Goal: Task Accomplishment & Management: Manage account settings

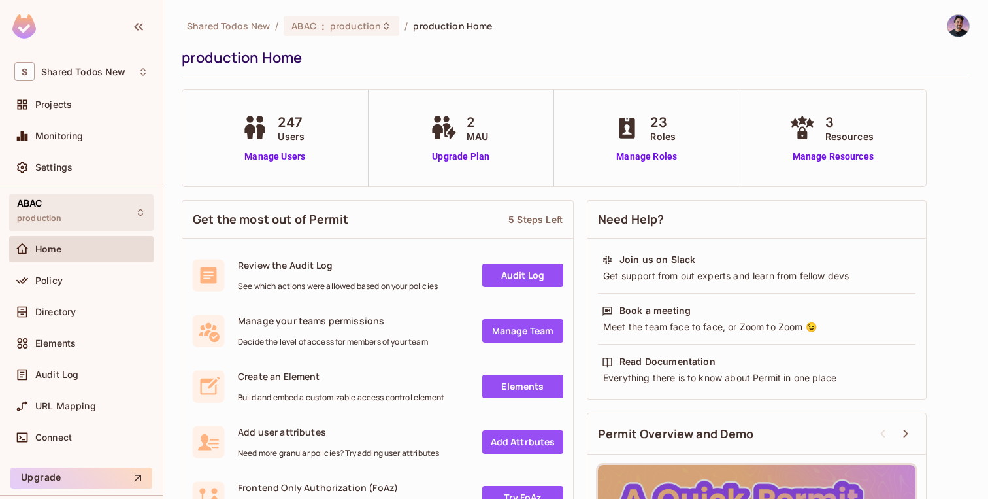
click at [109, 201] on div "ABAC production" at bounding box center [81, 212] width 144 height 36
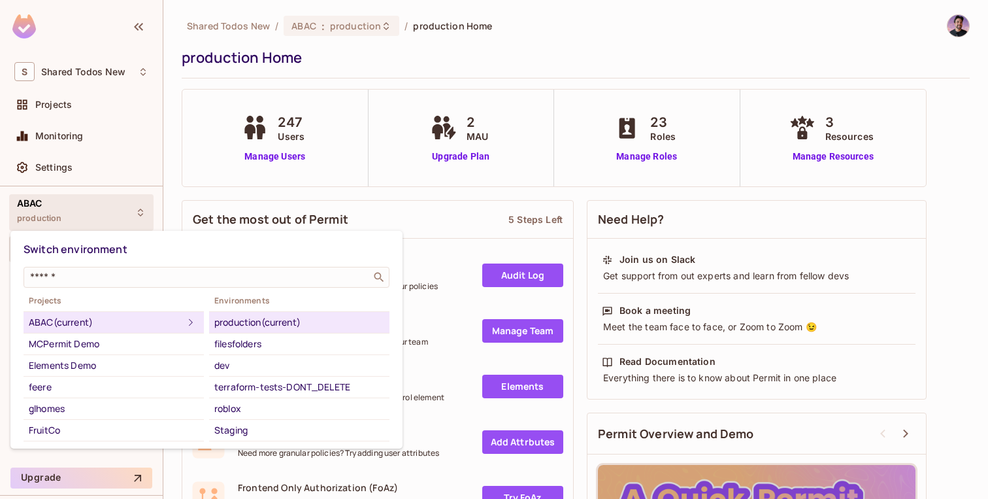
click at [45, 288] on div "Switch environment ​ Projects ABAC (current) MCPermit Demo Elements Demo feere …" at bounding box center [207, 339] width 366 height 205
click at [45, 282] on input "text" at bounding box center [197, 277] width 340 height 13
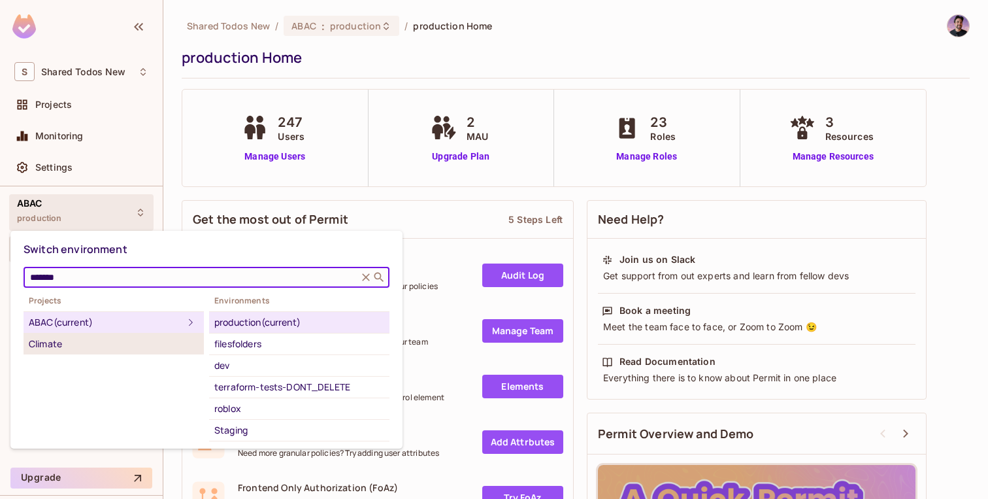
type input "*******"
click at [31, 351] on div "Climate" at bounding box center [114, 344] width 170 height 16
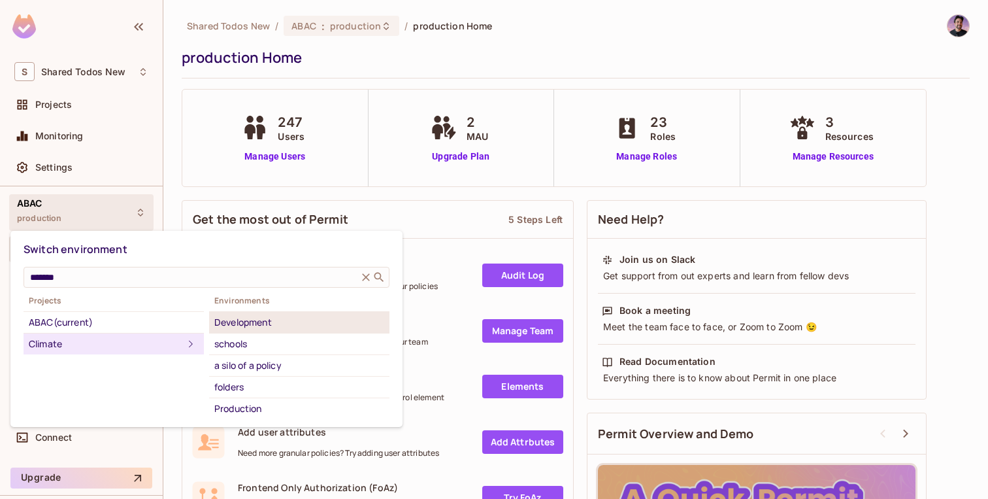
click at [254, 324] on div "Development" at bounding box center [299, 322] width 170 height 16
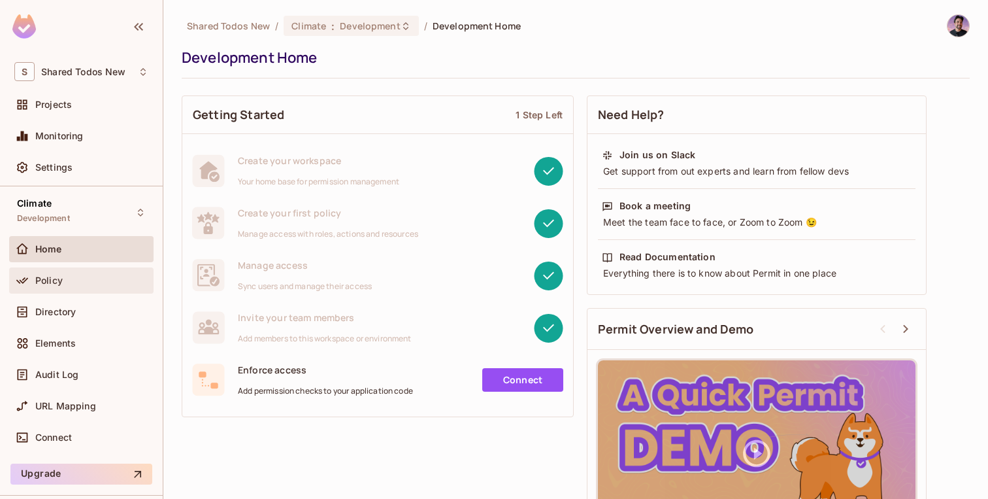
click at [110, 279] on div "Policy" at bounding box center [91, 280] width 113 height 10
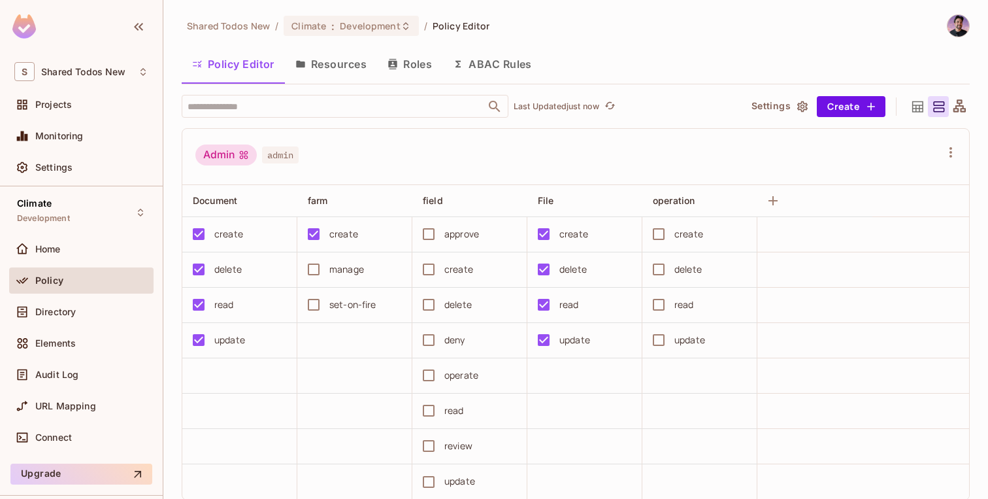
click at [343, 69] on button "Resources" at bounding box center [331, 64] width 92 height 33
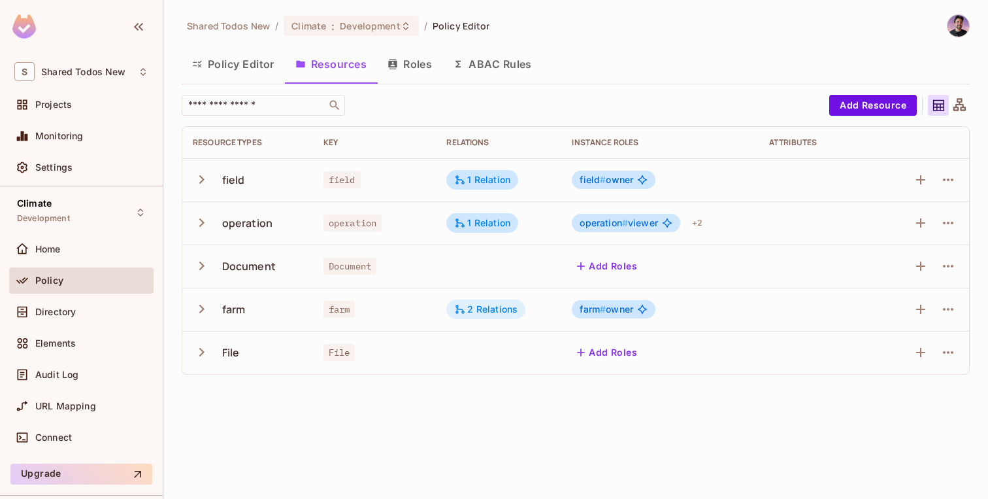
click at [483, 312] on div "2 Relations" at bounding box center [485, 309] width 63 height 12
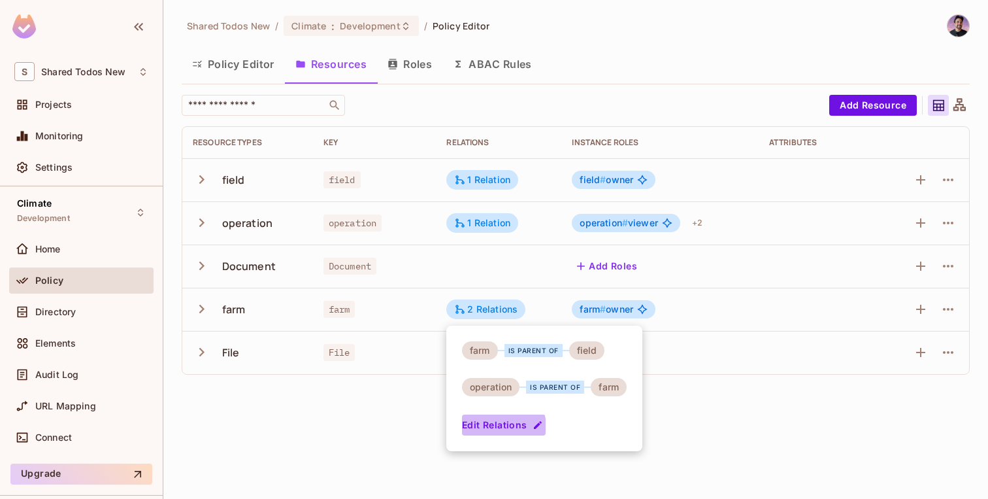
click at [498, 426] on button "Edit Relations" at bounding box center [504, 424] width 84 height 21
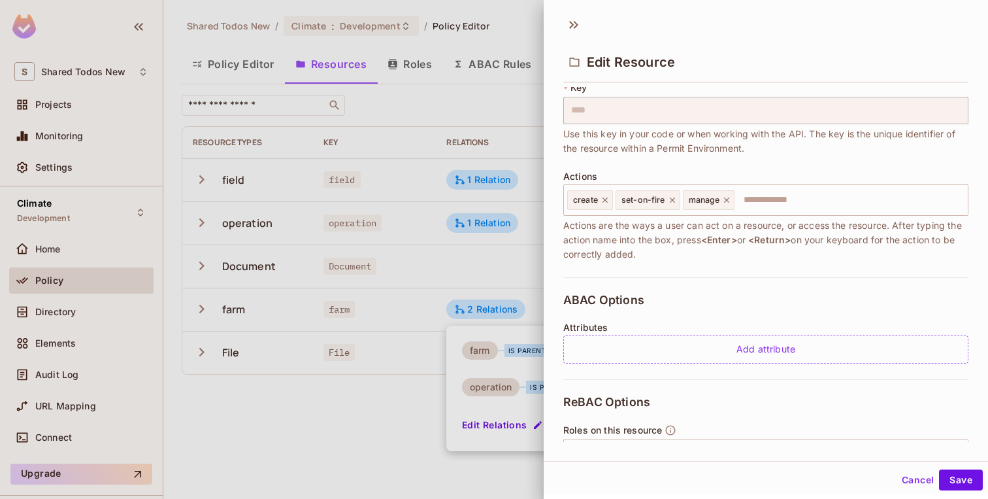
scroll to position [296, 0]
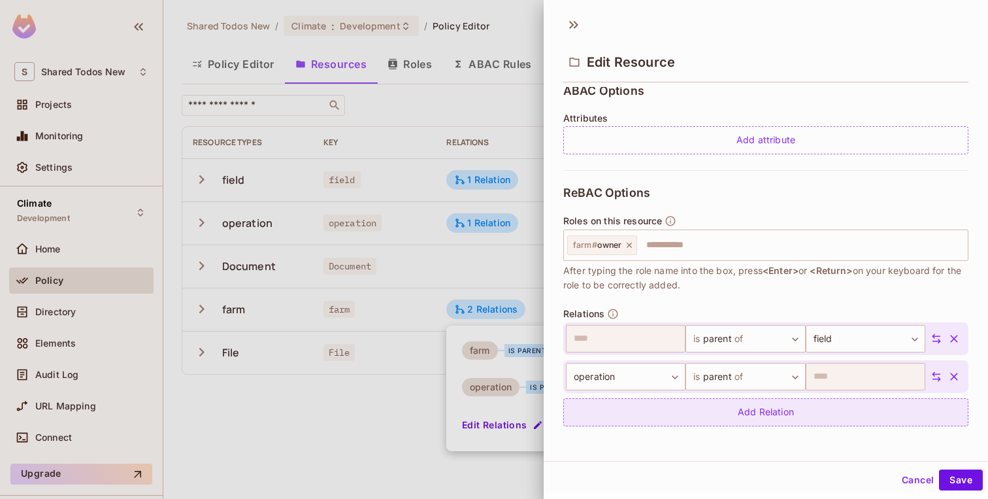
click at [743, 412] on div "Add Relation" at bounding box center [765, 412] width 405 height 28
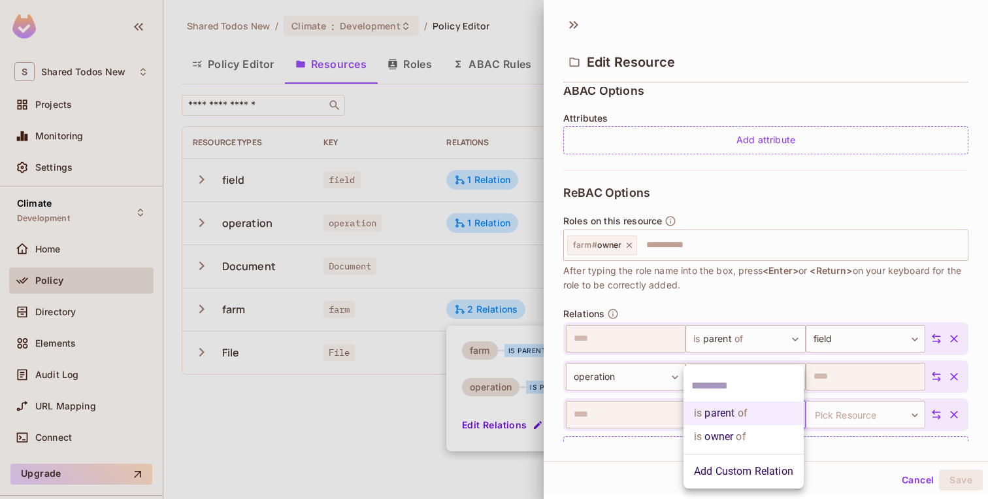
click at [733, 412] on body "S Shared Todos New Projects Monitoring Settings Climate Development Home Policy…" at bounding box center [494, 249] width 988 height 499
click at [731, 440] on li "is owner of" at bounding box center [744, 437] width 120 height 24
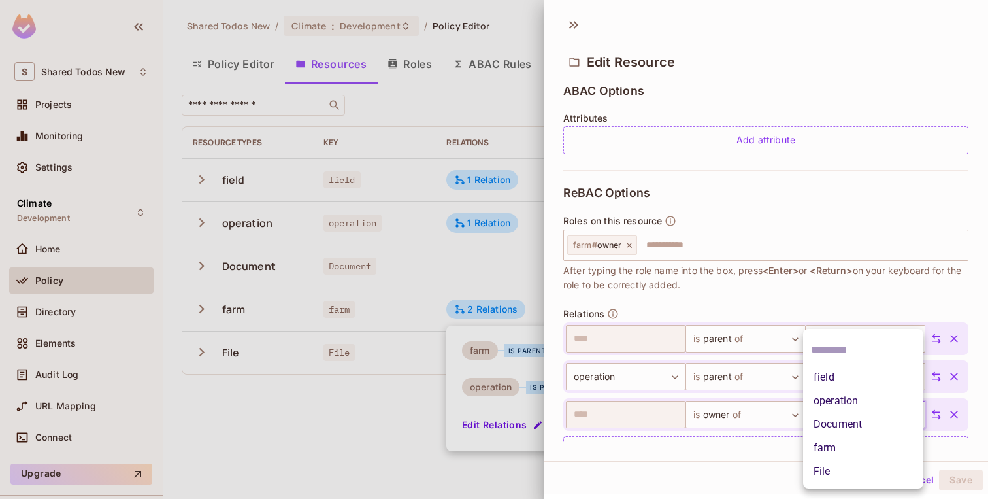
click at [841, 408] on body "S Shared Todos New Projects Monitoring Settings Climate Development Home Policy…" at bounding box center [494, 249] width 988 height 499
click at [841, 424] on li "Document" at bounding box center [863, 424] width 120 height 24
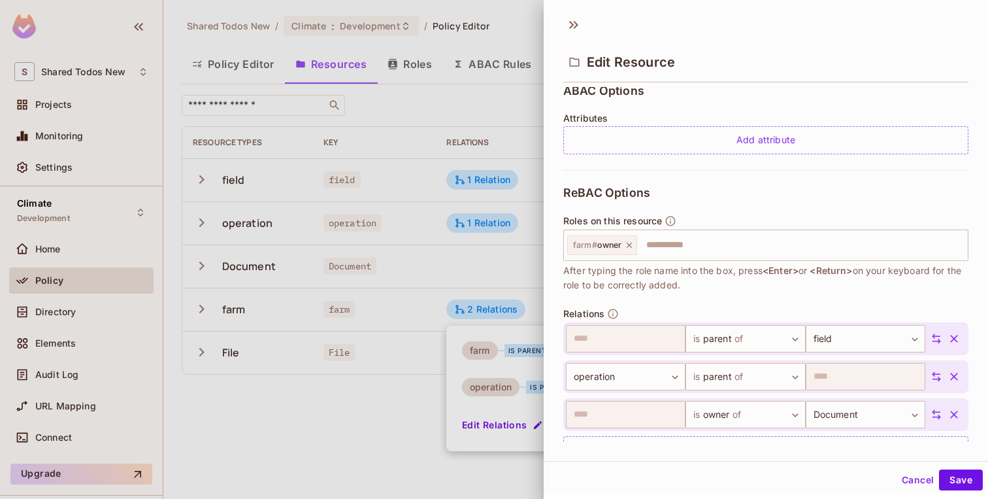
click at [412, 431] on div at bounding box center [494, 249] width 988 height 499
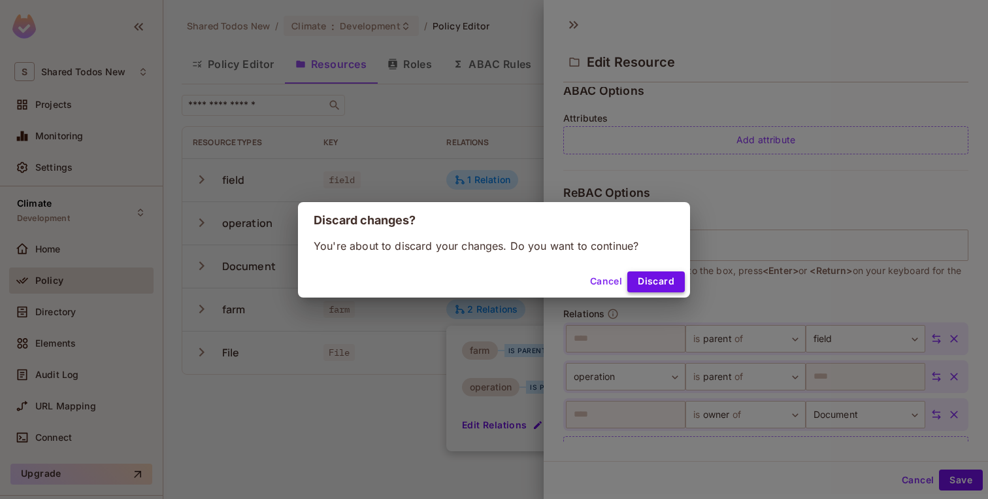
click at [645, 284] on button "Discard" at bounding box center [657, 281] width 58 height 21
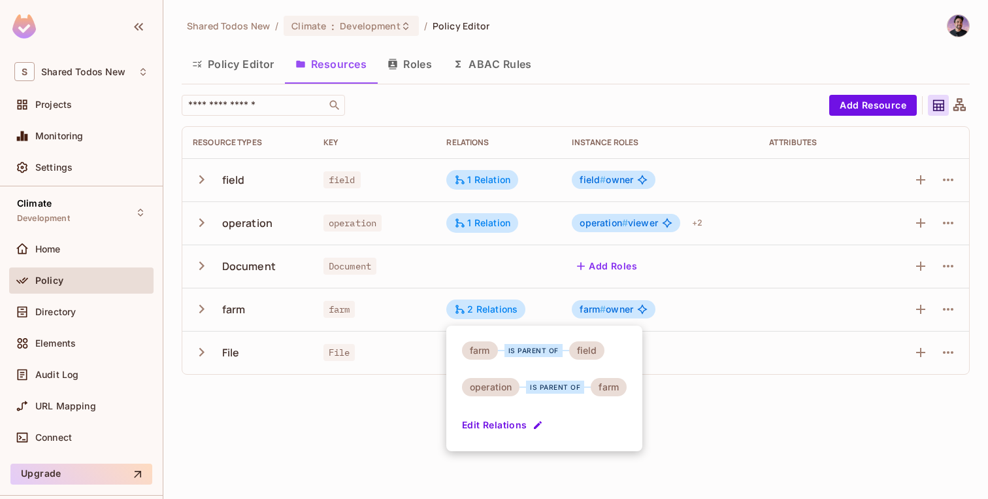
click at [522, 293] on div at bounding box center [494, 249] width 988 height 499
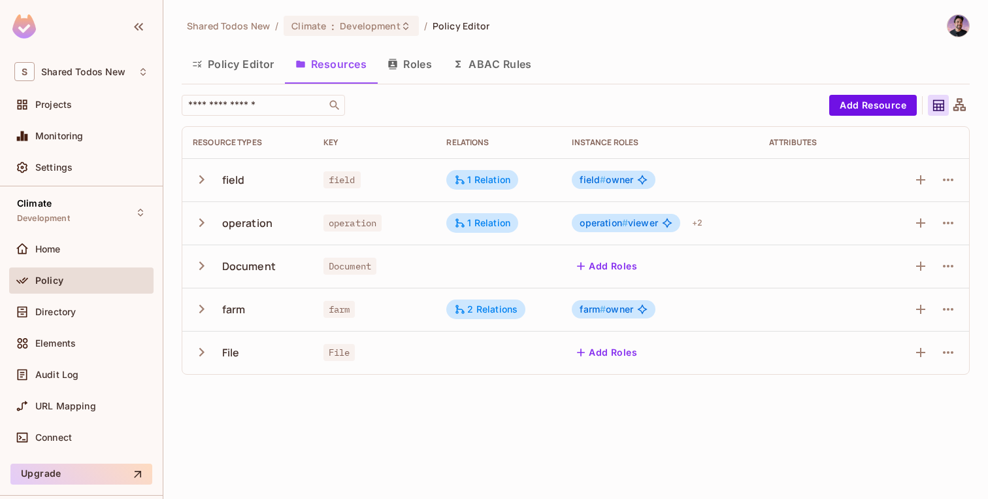
click at [407, 79] on button "Roles" at bounding box center [409, 64] width 65 height 33
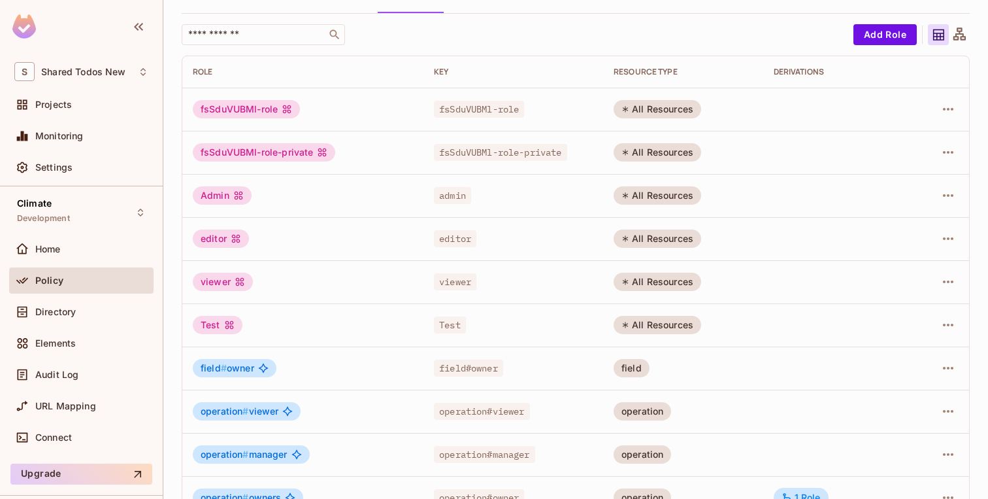
scroll to position [145, 0]
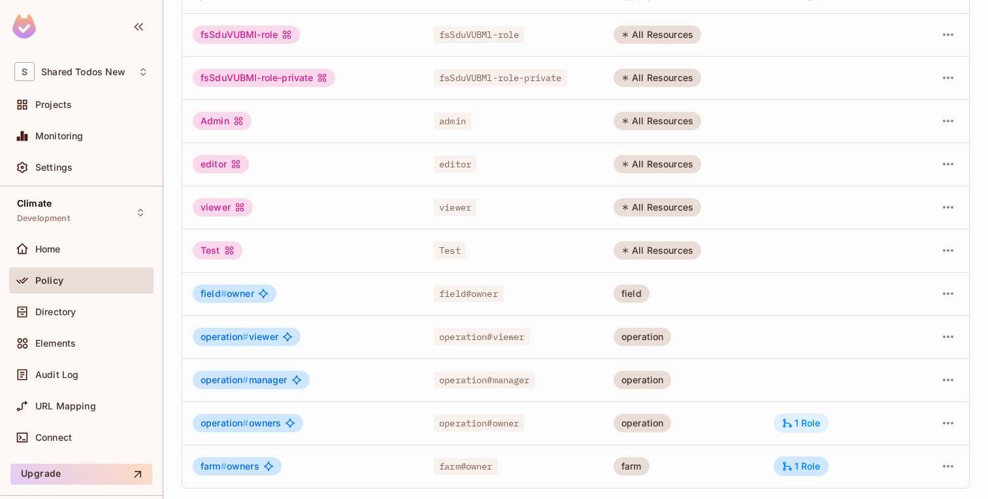
click at [799, 423] on div "1 Role" at bounding box center [801, 423] width 39 height 12
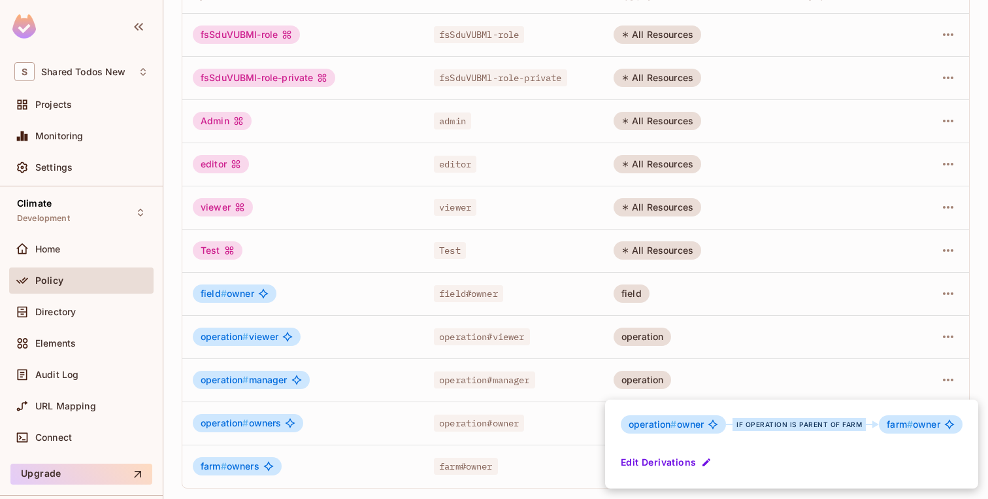
click at [807, 368] on div at bounding box center [494, 249] width 988 height 499
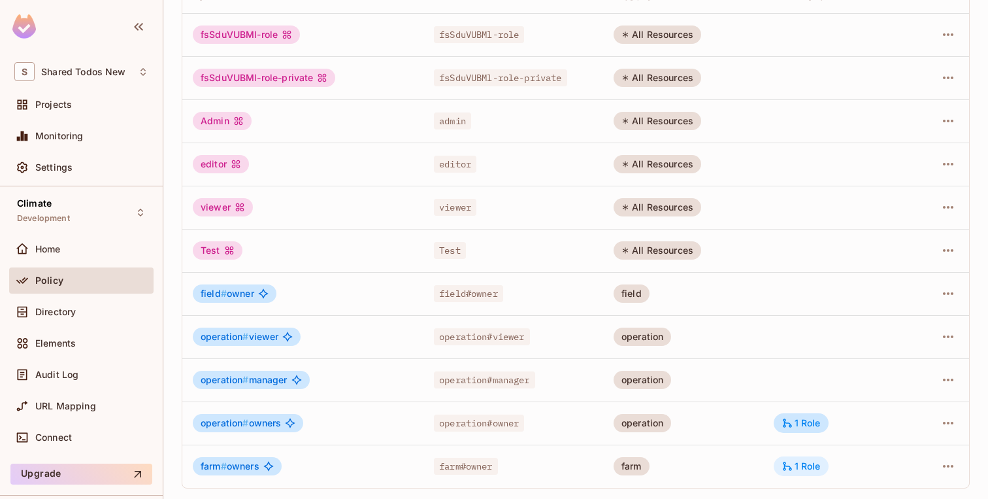
click at [807, 465] on div "1 Role" at bounding box center [801, 466] width 39 height 12
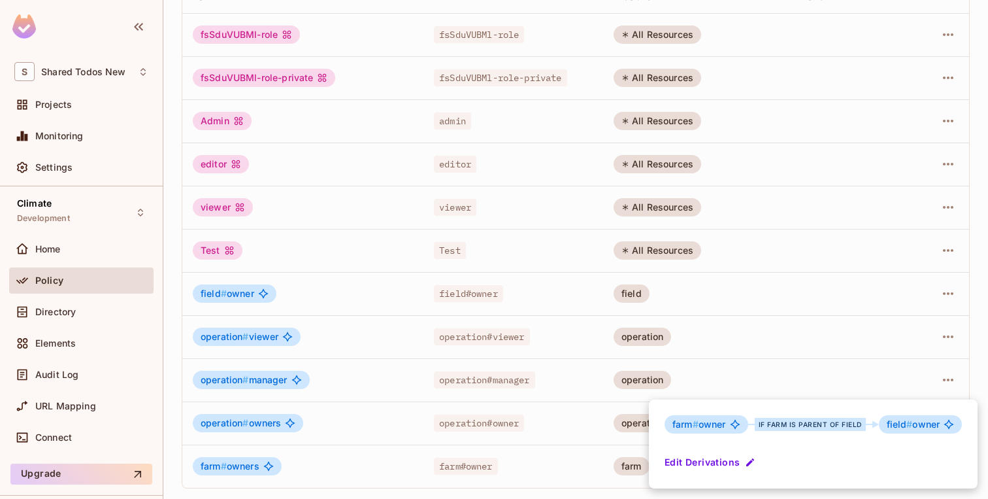
click at [824, 356] on div at bounding box center [494, 249] width 988 height 499
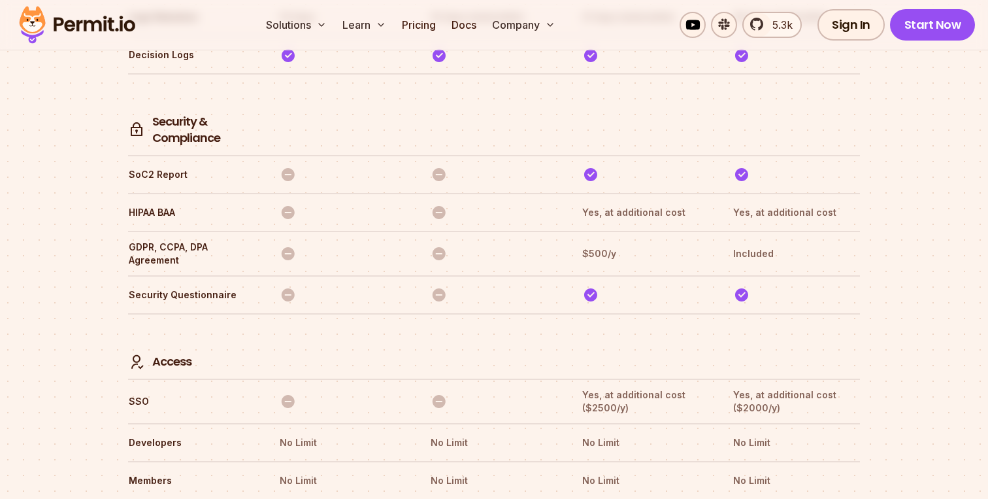
scroll to position [3667, 0]
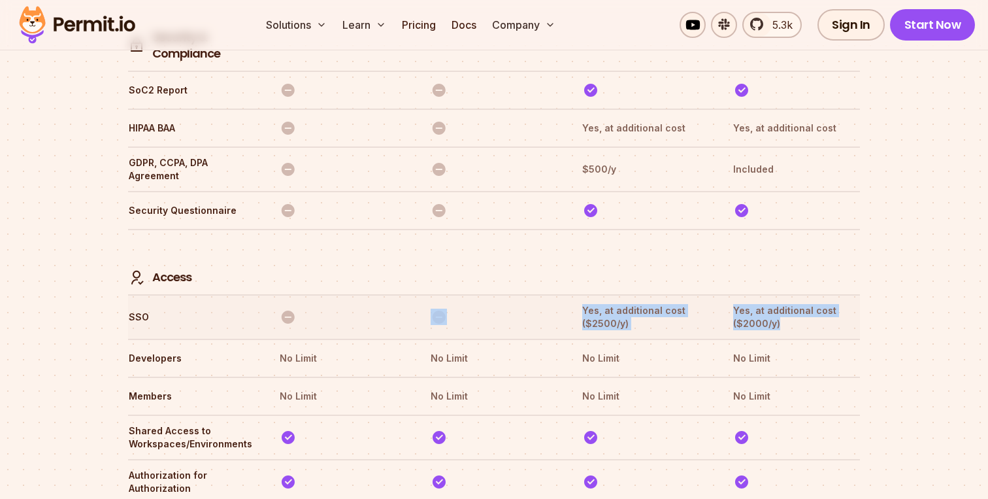
drag, startPoint x: 794, startPoint y: 262, endPoint x: 537, endPoint y: 247, distance: 257.3
click at [537, 294] on tr "SSO Yes, at additional cost ($2500/y) Yes, at additional cost ($2000/y)" at bounding box center [494, 316] width 732 height 44
click at [570, 229] on tr "Access" at bounding box center [494, 261] width 732 height 65
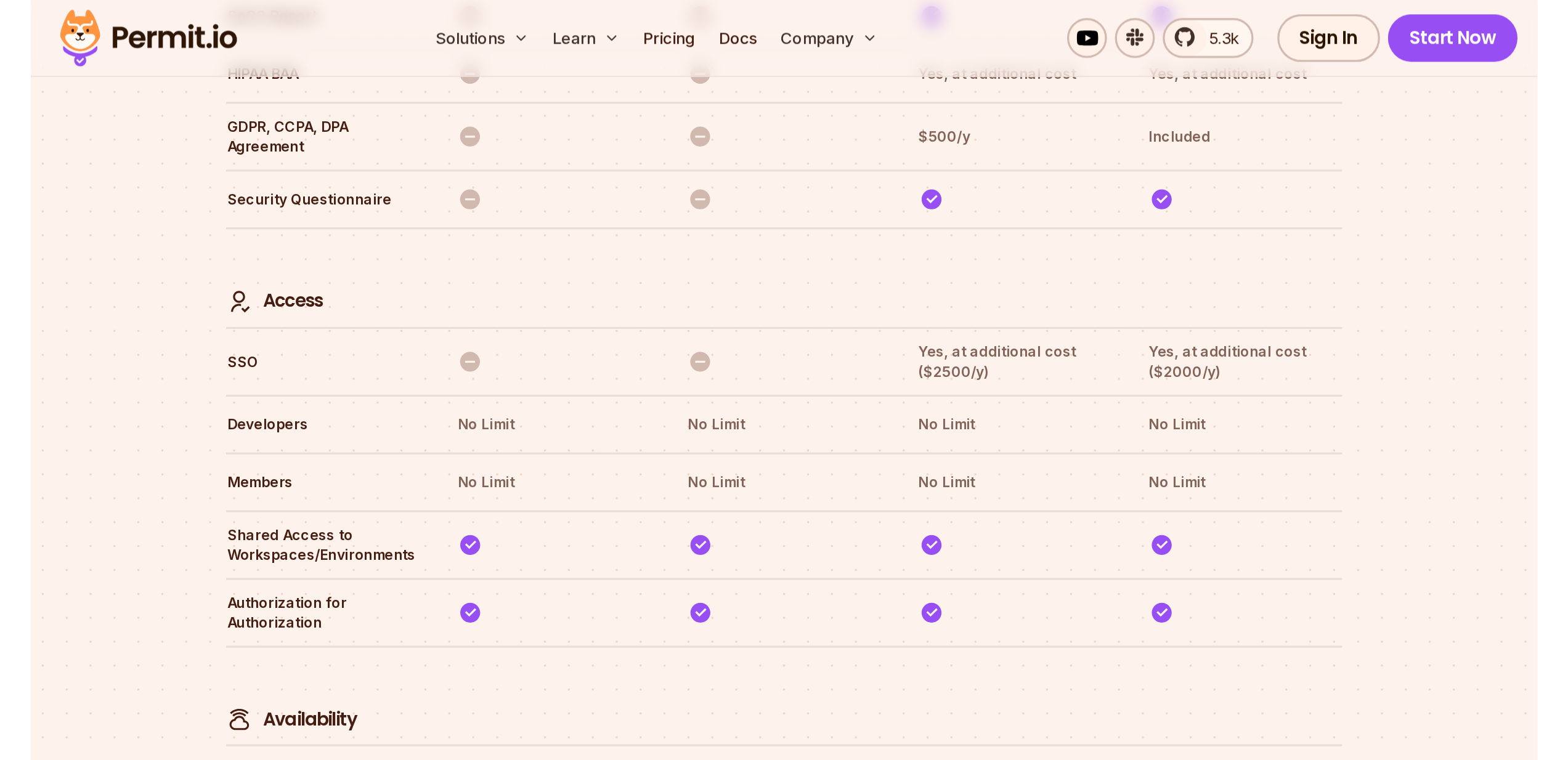
scroll to position [3532, 0]
